Goal: Task Accomplishment & Management: Use online tool/utility

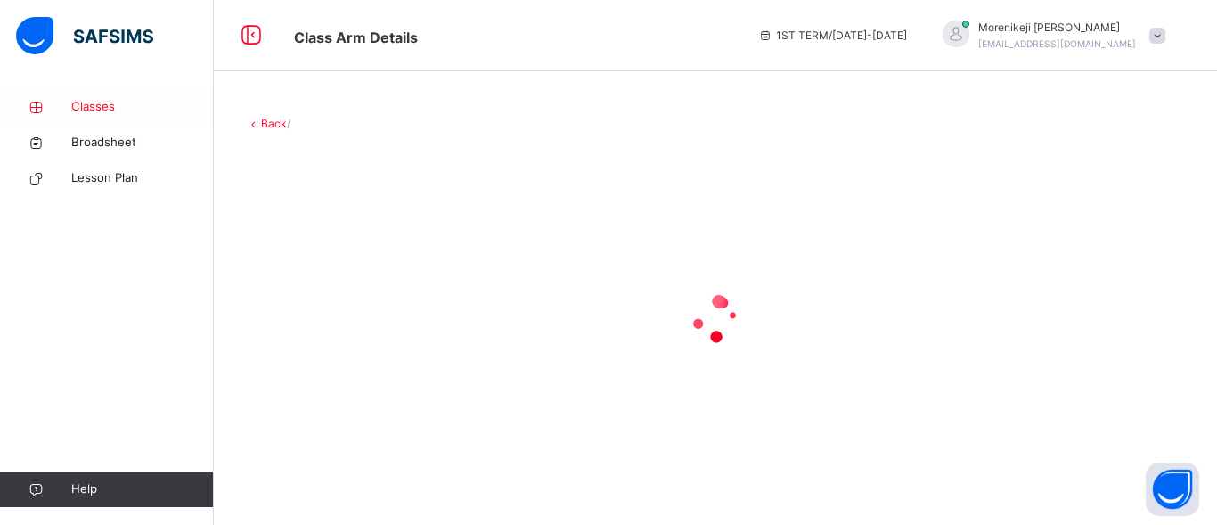
click at [101, 106] on span "Classes" at bounding box center [142, 107] width 143 height 18
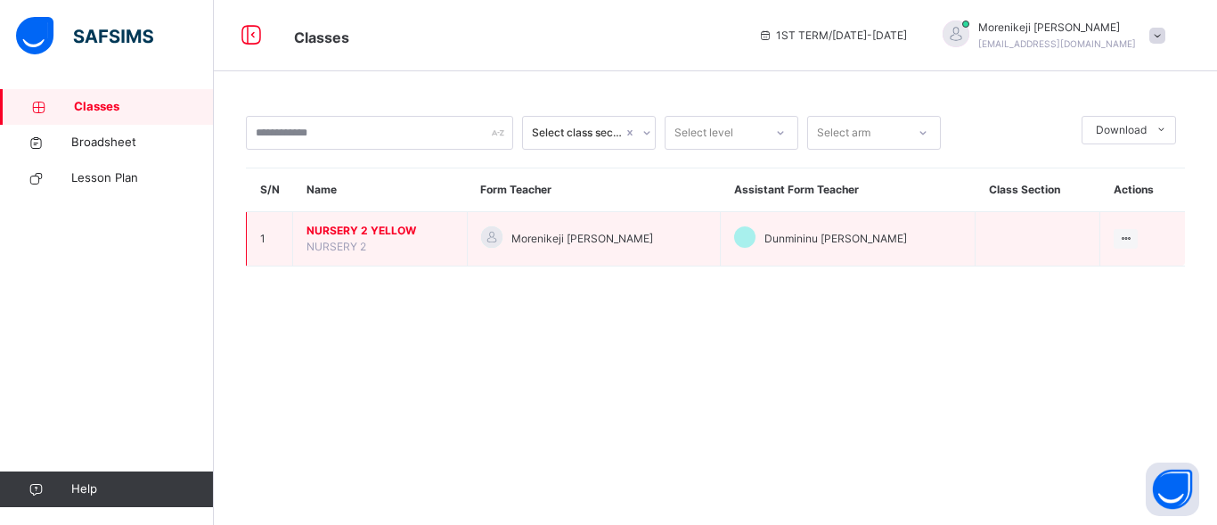
click at [340, 223] on span "NURSERY 2 YELLOW" at bounding box center [380, 231] width 147 height 16
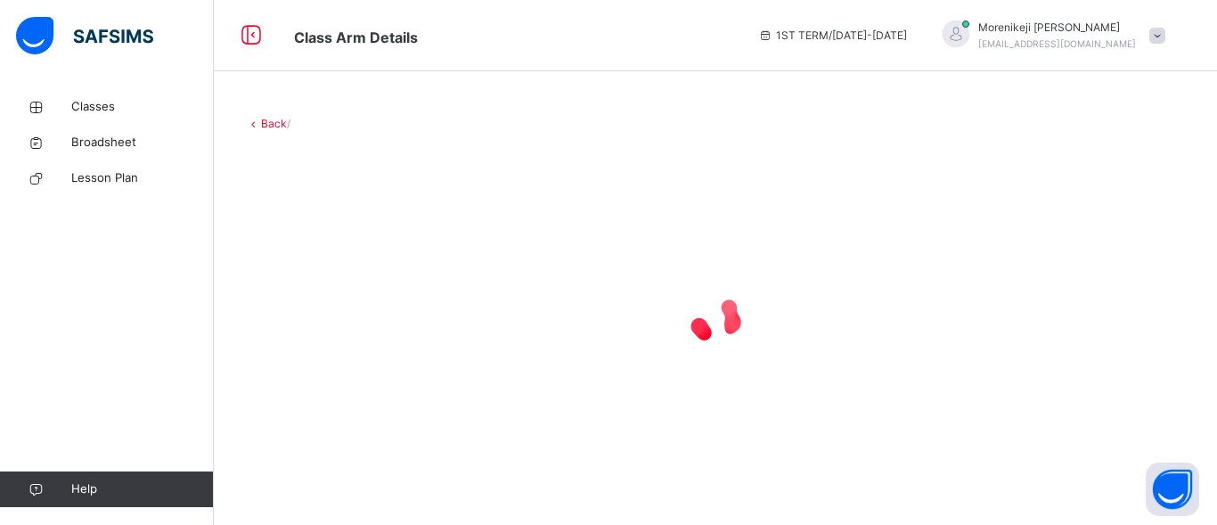
click at [340, 223] on div at bounding box center [715, 319] width 939 height 339
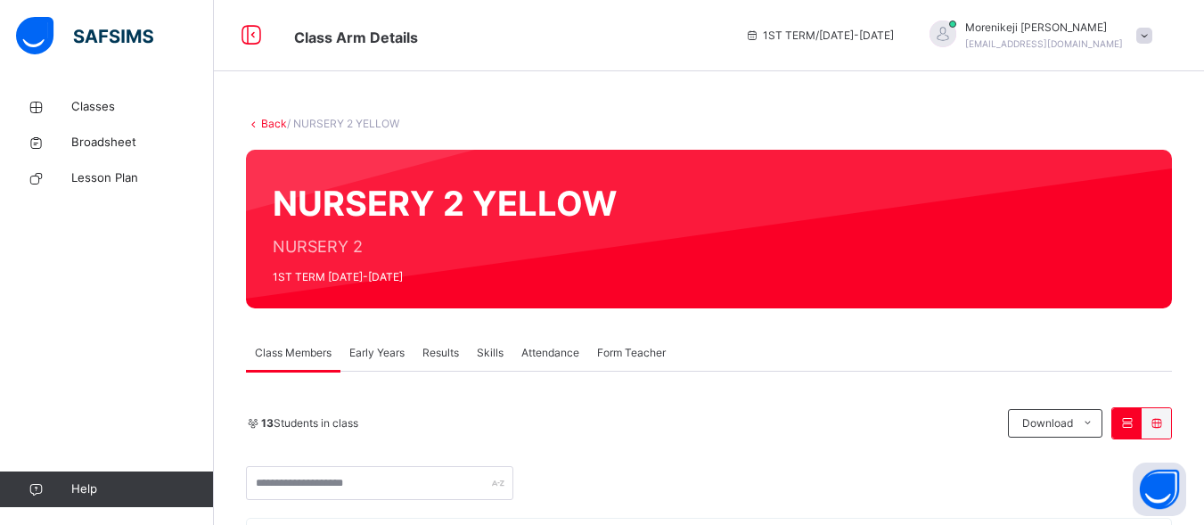
click at [535, 355] on span "Attendance" at bounding box center [550, 353] width 58 height 16
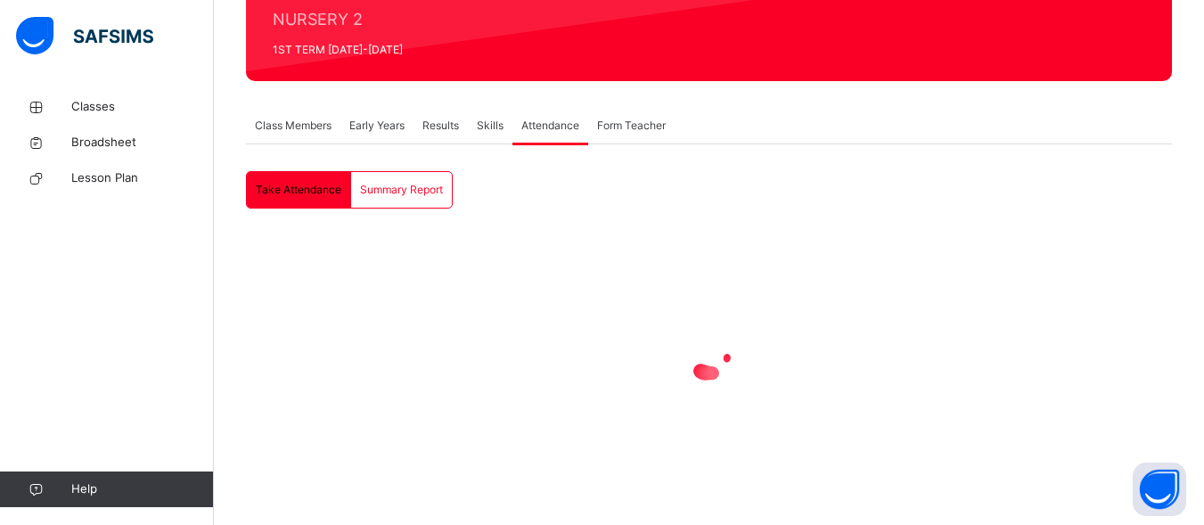
scroll to position [232, 0]
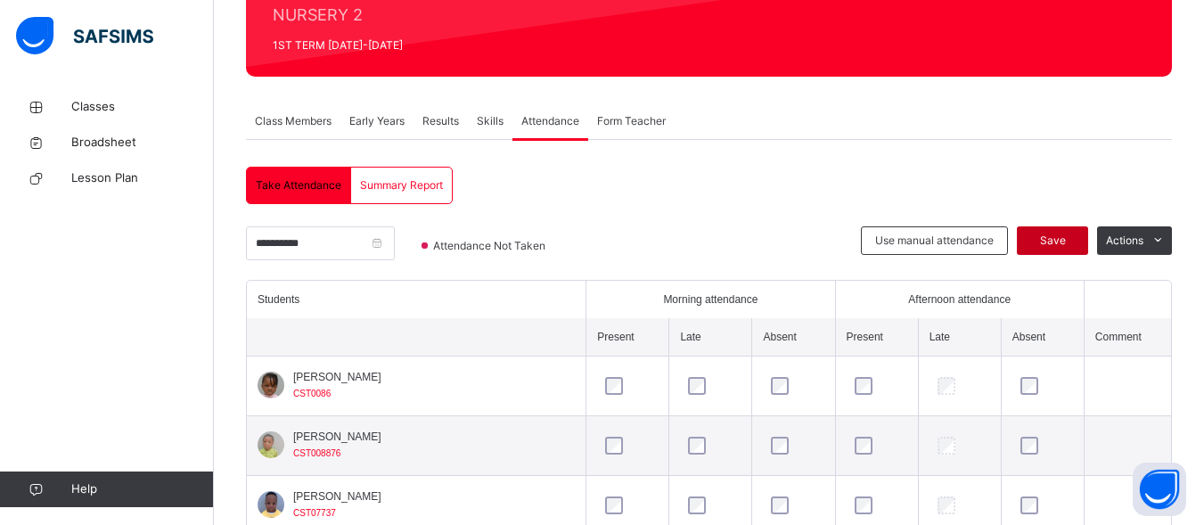
click at [1073, 242] on span "Save" at bounding box center [1052, 241] width 45 height 16
